Goal: Transaction & Acquisition: Purchase product/service

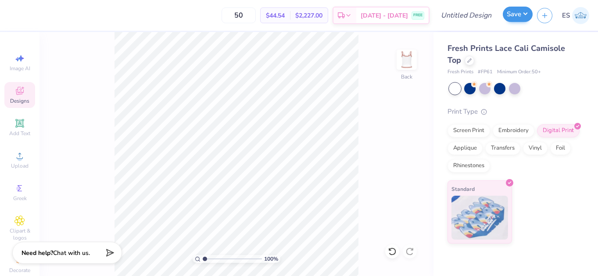
scroll to position [18, 0]
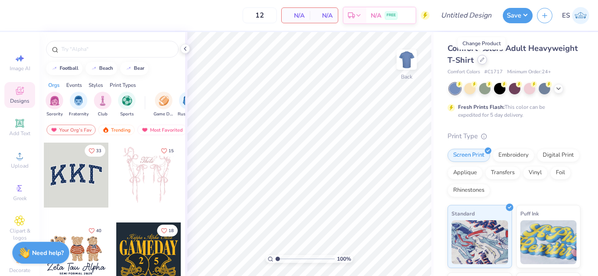
click at [483, 58] on icon at bounding box center [483, 60] width 4 height 4
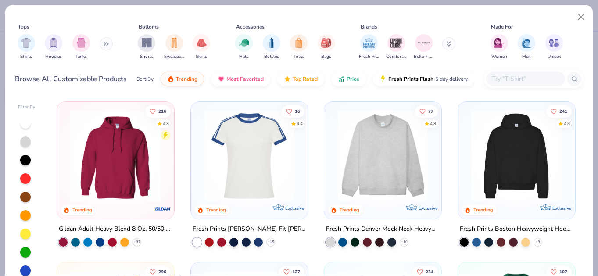
click at [508, 81] on input "text" at bounding box center [526, 79] width 68 height 10
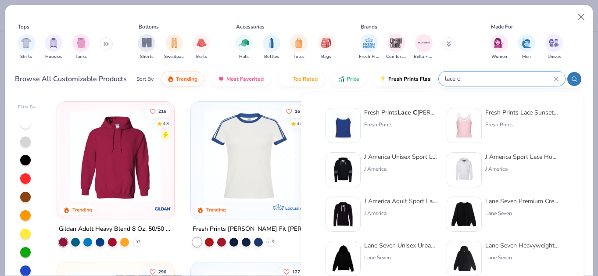
type input "lace c"
click at [393, 113] on div "Fresh Prints Lace C ali Camisole Top" at bounding box center [401, 112] width 74 height 9
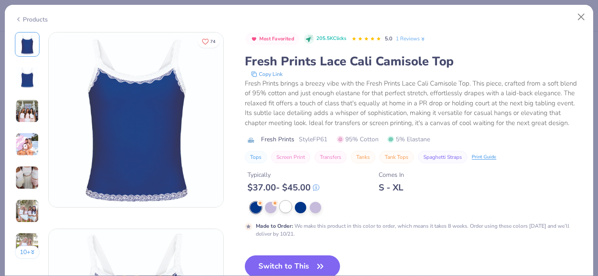
click at [281, 205] on div at bounding box center [285, 206] width 11 height 11
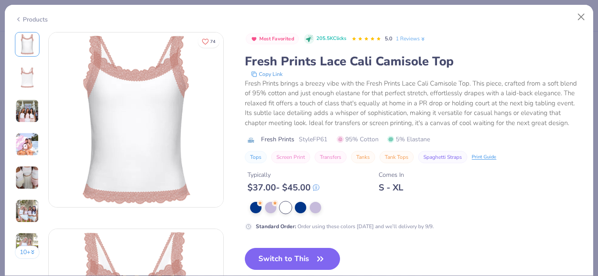
click at [27, 172] on img at bounding box center [27, 178] width 24 height 24
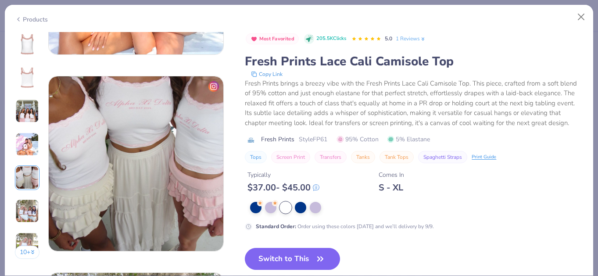
scroll to position [787, 0]
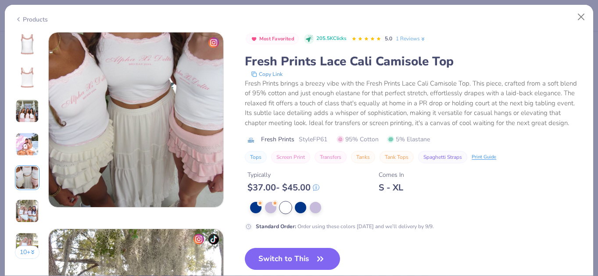
click at [22, 211] on img at bounding box center [27, 211] width 24 height 24
click at [28, 214] on img at bounding box center [27, 211] width 24 height 24
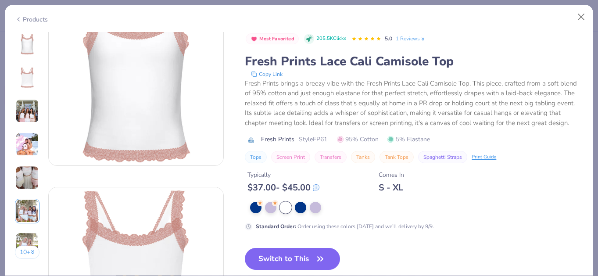
scroll to position [13, 0]
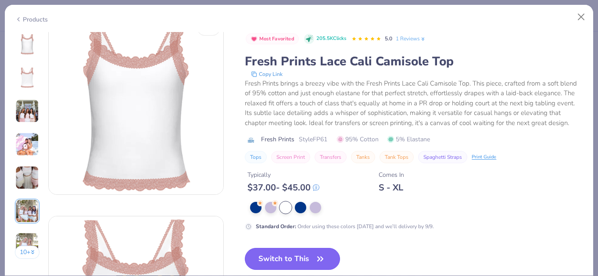
click at [276, 258] on button "Switch to This" at bounding box center [292, 259] width 95 height 22
type input "50"
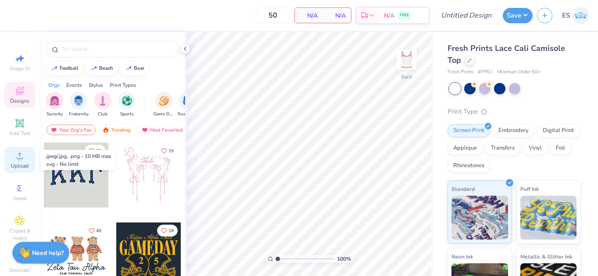
click at [23, 162] on div "Upload" at bounding box center [19, 160] width 31 height 26
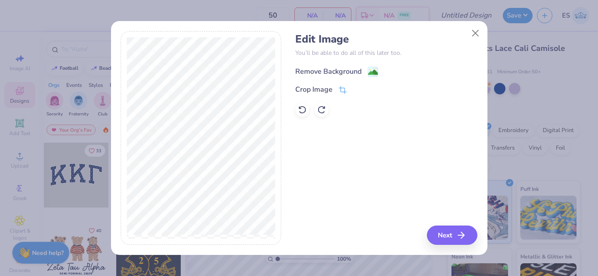
click at [373, 73] on image at bounding box center [373, 73] width 10 height 10
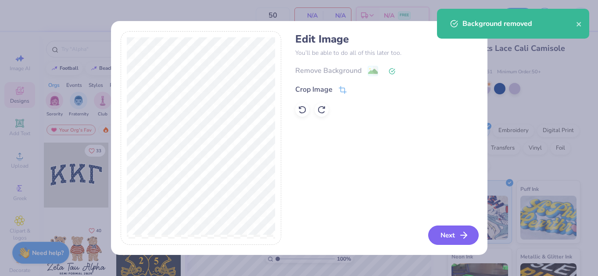
click at [453, 234] on button "Next" at bounding box center [453, 235] width 50 height 19
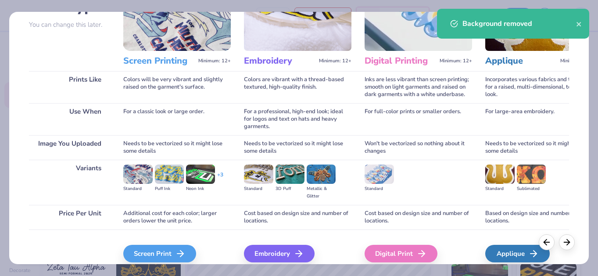
scroll to position [118, 0]
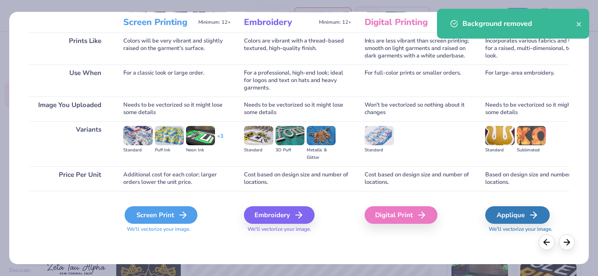
click at [163, 216] on div "Screen Print" at bounding box center [161, 215] width 73 height 18
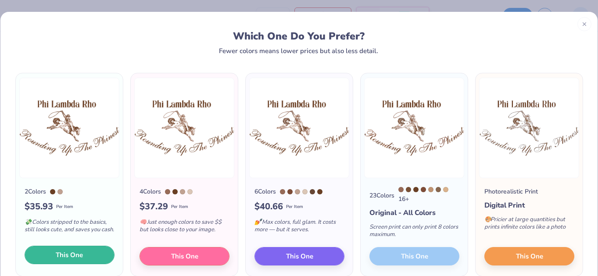
click at [72, 256] on span "This One" at bounding box center [69, 255] width 27 height 10
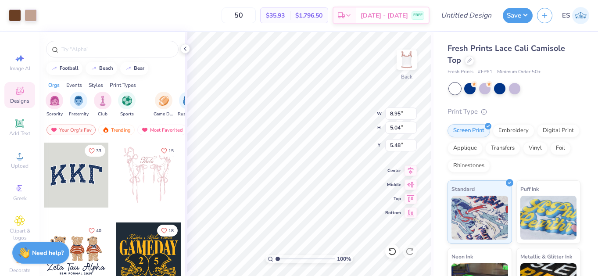
type input "2.29"
click at [256, 14] on input "50" at bounding box center [239, 15] width 34 height 16
type input "5"
type input "50"
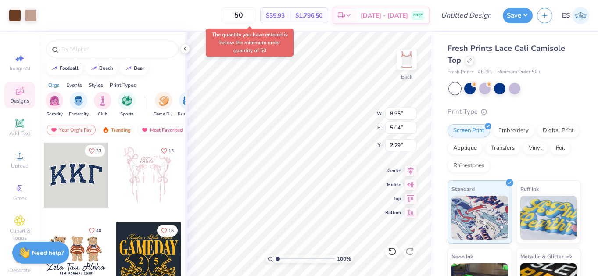
click at [217, 13] on div "50 $35.93 Per Item $1,796.50 Total Est. Delivery Sep 13 - 16 FREE" at bounding box center [235, 15] width 388 height 31
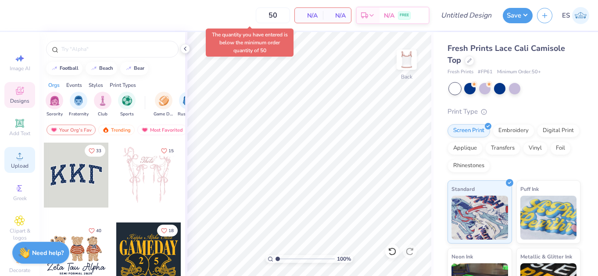
click at [20, 154] on icon at bounding box center [20, 156] width 6 height 6
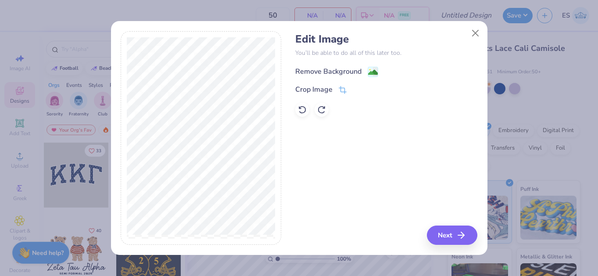
click at [371, 70] on image at bounding box center [373, 73] width 10 height 10
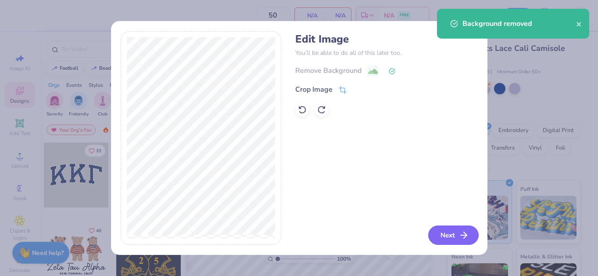
click at [452, 236] on button "Next" at bounding box center [453, 235] width 50 height 19
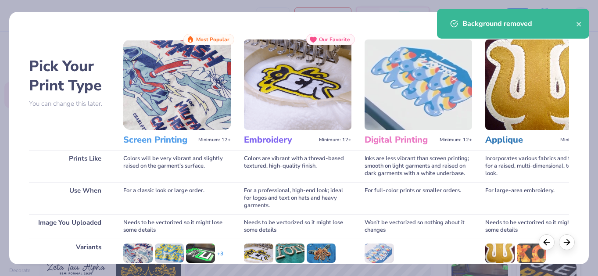
scroll to position [94, 0]
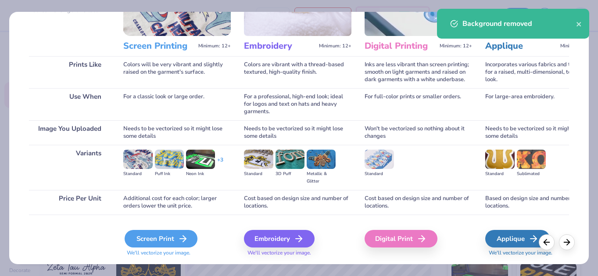
click at [154, 239] on div "Screen Print" at bounding box center [161, 239] width 73 height 18
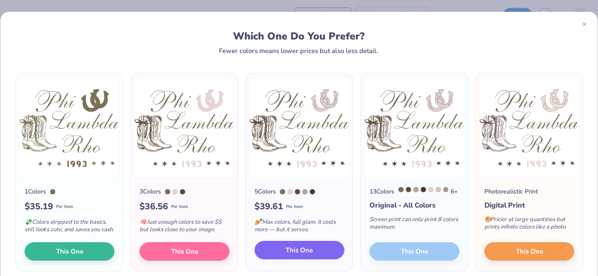
click at [297, 255] on span "This One" at bounding box center [299, 250] width 27 height 10
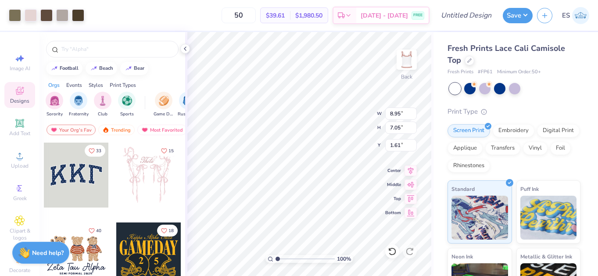
type input "1.61"
type input "1.60"
type input "8.27"
type input "6.51"
type input "1.49"
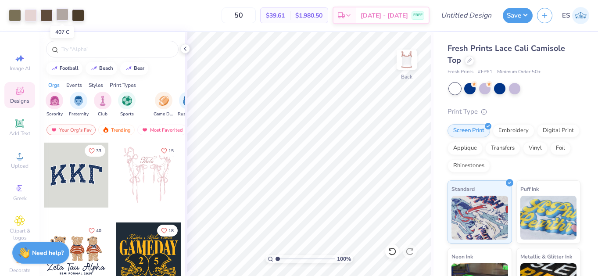
click at [65, 13] on div at bounding box center [62, 14] width 12 height 12
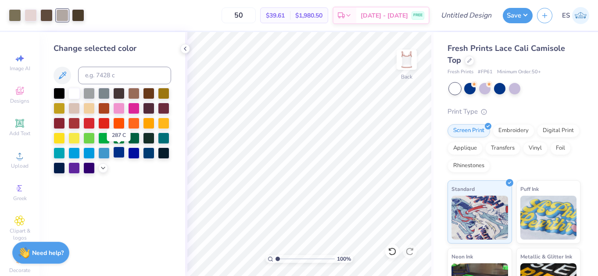
click at [121, 151] on div at bounding box center [118, 152] width 11 height 11
click at [137, 93] on div at bounding box center [133, 92] width 11 height 11
click at [163, 152] on div at bounding box center [163, 152] width 11 height 11
click at [162, 91] on div at bounding box center [163, 92] width 11 height 11
click at [104, 168] on icon at bounding box center [103, 167] width 7 height 7
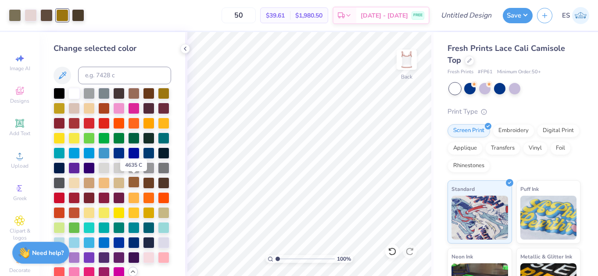
click at [138, 182] on div at bounding box center [133, 181] width 11 height 11
click at [151, 180] on div at bounding box center [148, 181] width 11 height 11
click at [162, 181] on div at bounding box center [163, 181] width 11 height 11
click at [48, 18] on div at bounding box center [46, 14] width 12 height 12
click at [61, 14] on div at bounding box center [62, 14] width 12 height 12
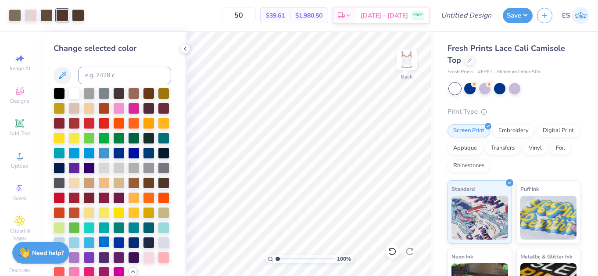
scroll to position [13, 0]
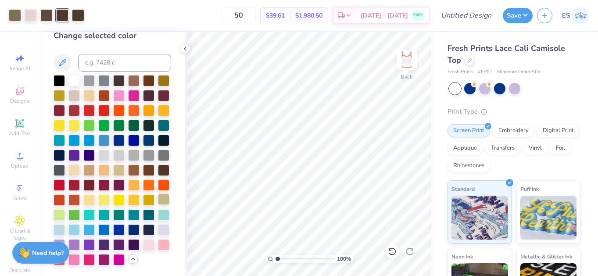
click at [164, 197] on div at bounding box center [163, 199] width 11 height 11
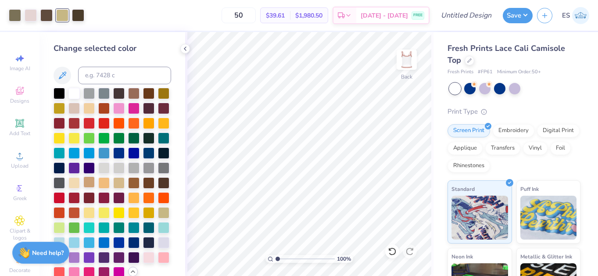
click at [92, 185] on div at bounding box center [88, 181] width 11 height 11
click at [98, 75] on input at bounding box center [124, 76] width 93 height 18
type input "7519"
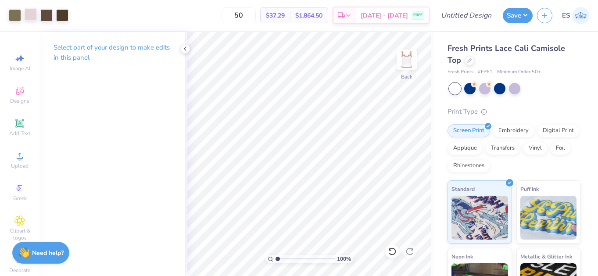
click at [31, 18] on div at bounding box center [31, 14] width 12 height 12
click at [15, 14] on div at bounding box center [15, 14] width 12 height 12
type input "7.84"
type input "6.17"
type input "1.83"
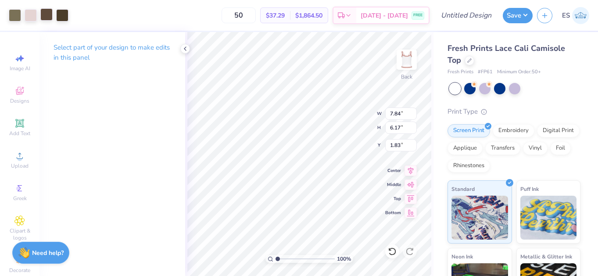
click at [52, 12] on div at bounding box center [46, 14] width 12 height 12
type input "1.32"
type input "1.31"
type input "2.25"
click at [9, 11] on div at bounding box center [15, 14] width 12 height 12
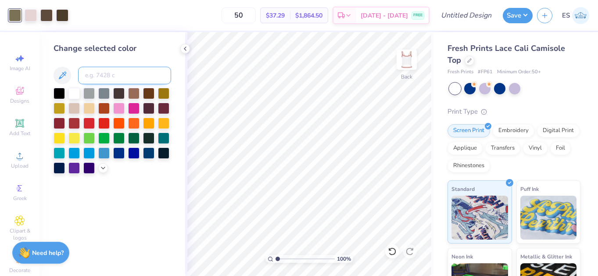
click at [114, 74] on input at bounding box center [124, 76] width 93 height 18
type input "7519"
click at [33, 13] on div at bounding box center [31, 14] width 12 height 12
click at [48, 14] on div at bounding box center [46, 14] width 12 height 12
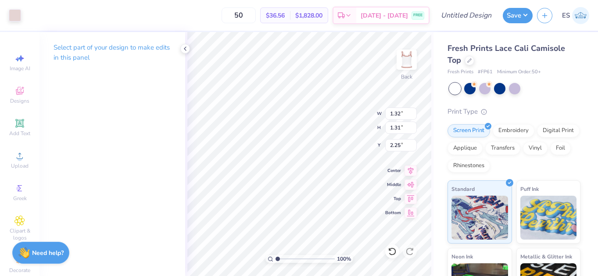
type input "2.71"
click at [395, 250] on icon at bounding box center [391, 252] width 7 height 8
type input "1.83"
click at [395, 250] on icon at bounding box center [391, 252] width 7 height 8
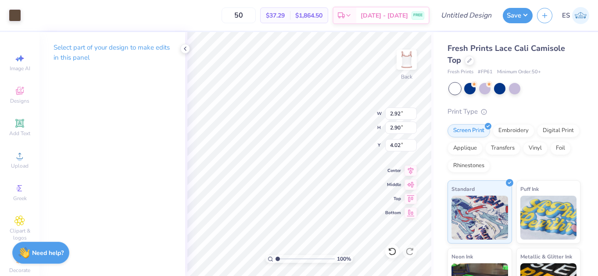
type input "4.02"
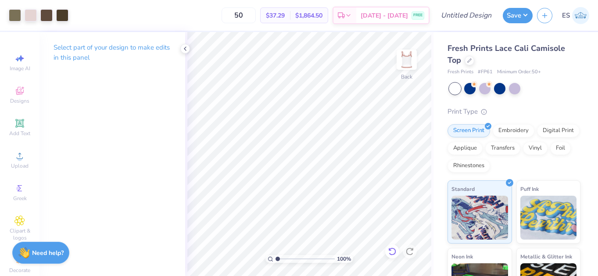
click at [389, 253] on icon at bounding box center [392, 251] width 9 height 9
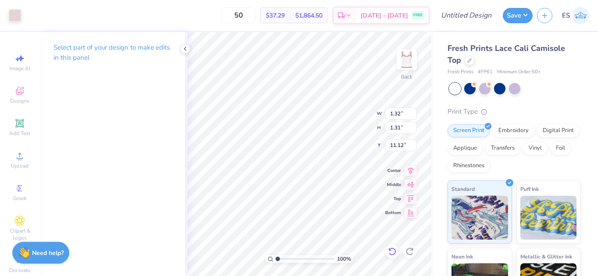
type input "11.12"
type input "1.76"
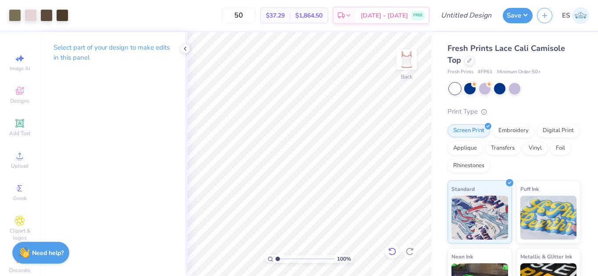
click at [391, 248] on icon at bounding box center [391, 252] width 7 height 8
type input "1.34"
